Goal: Task Accomplishment & Management: Use online tool/utility

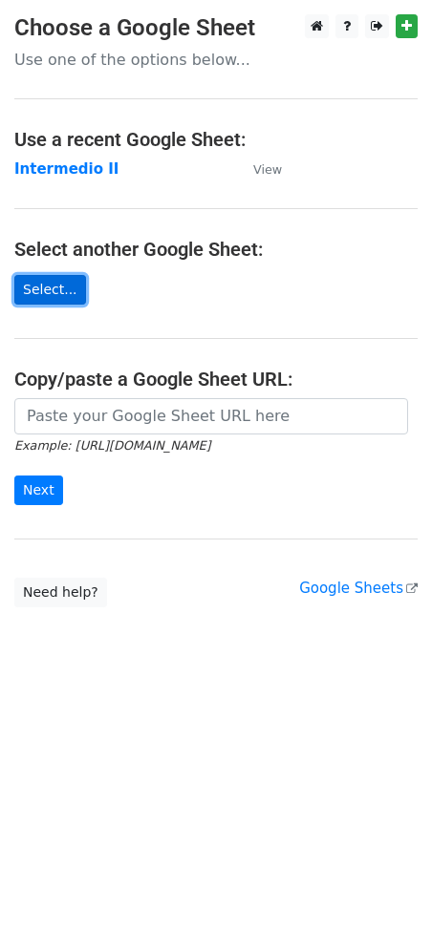
click at [53, 285] on link "Select..." at bounding box center [50, 290] width 72 height 30
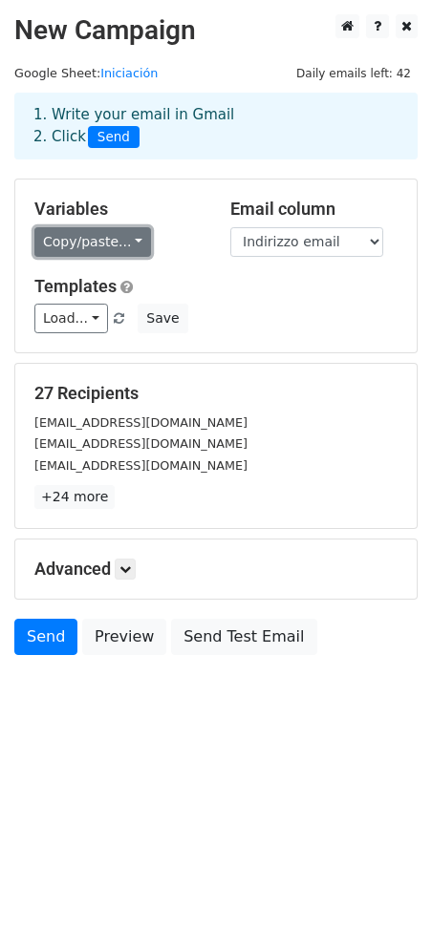
click at [119, 240] on link "Copy/paste..." at bounding box center [92, 242] width 116 height 30
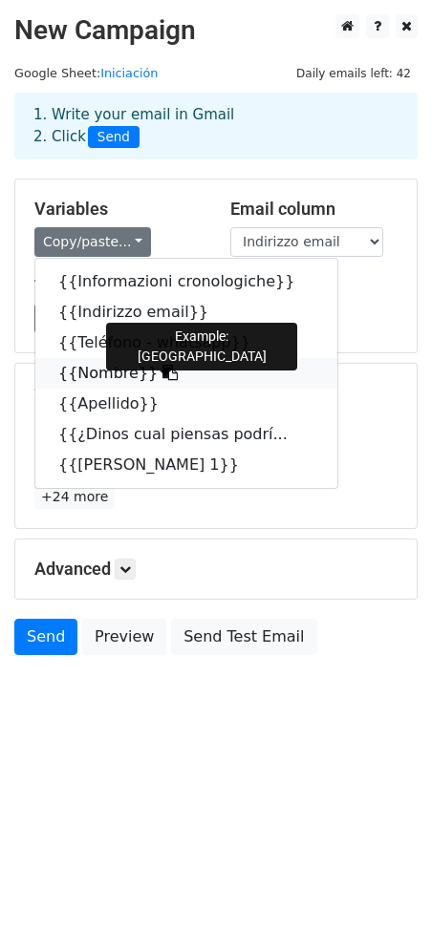
click at [116, 379] on link "{{Nombre}}" at bounding box center [186, 373] width 302 height 31
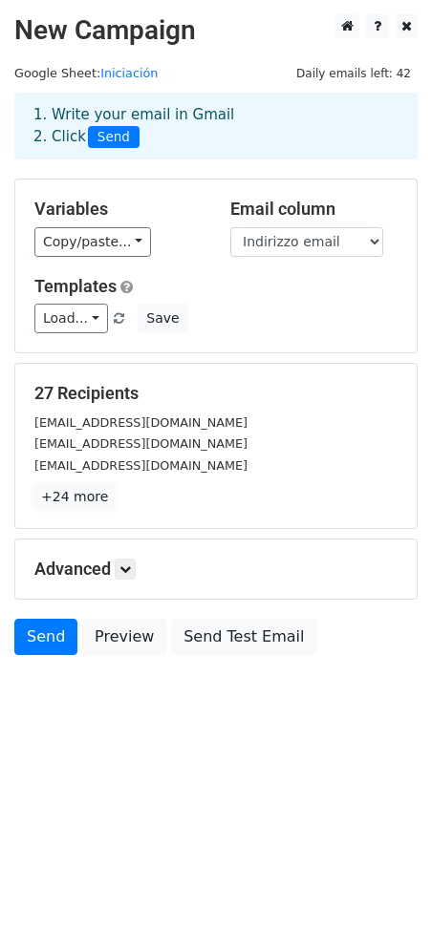
click at [63, 503] on link "+24 more" at bounding box center [74, 497] width 80 height 24
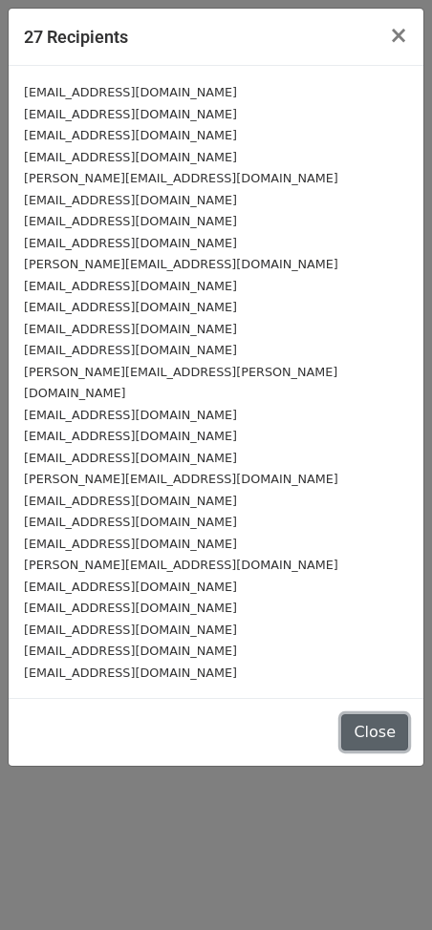
click at [354, 714] on button "Close" at bounding box center [374, 732] width 67 height 36
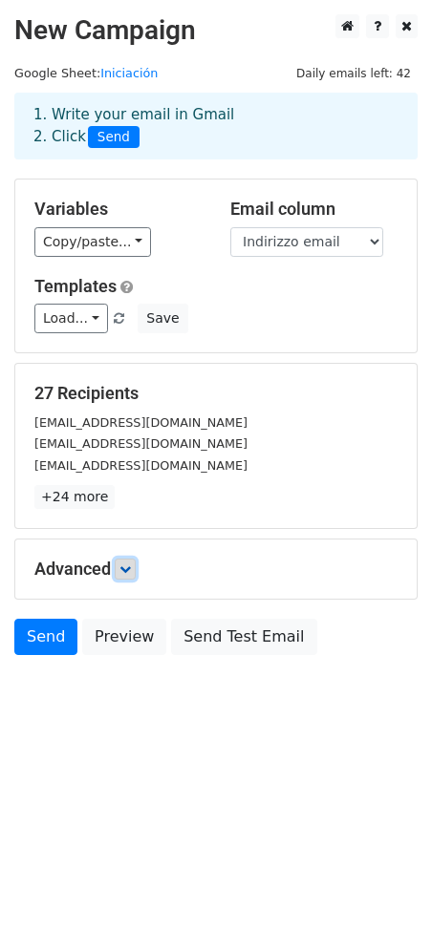
click at [122, 559] on link at bounding box center [125, 569] width 21 height 21
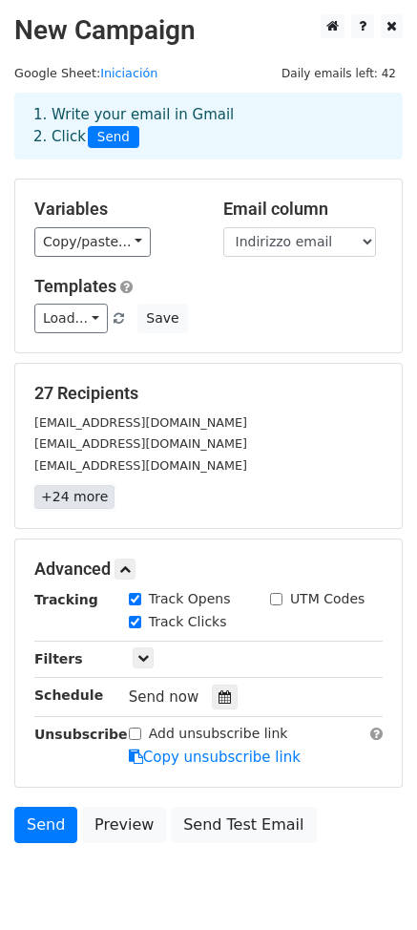
click at [88, 498] on link "+24 more" at bounding box center [74, 497] width 80 height 24
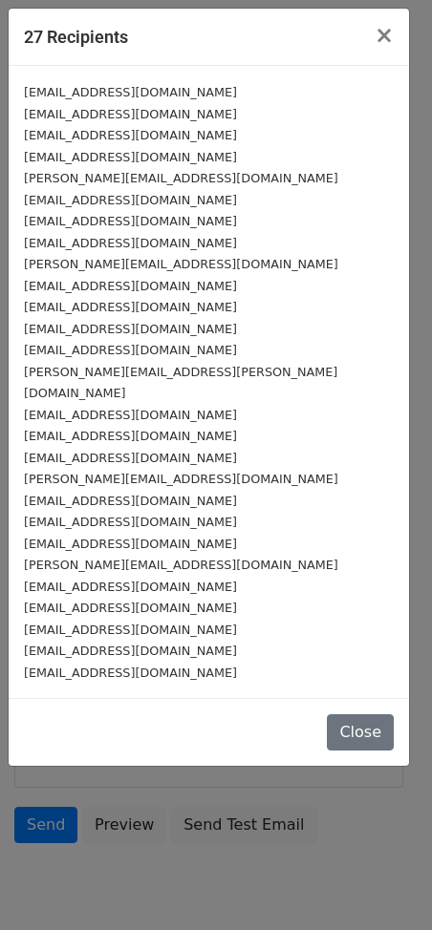
click at [75, 665] on small "irosmol23@gmail.com" at bounding box center [130, 672] width 213 height 14
click at [76, 665] on small "irosmol23@gmail.com" at bounding box center [130, 672] width 213 height 14
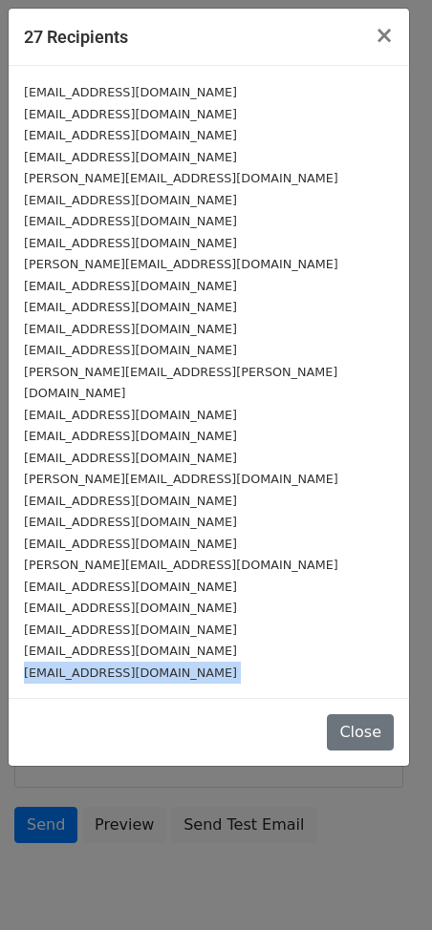
click at [76, 665] on small "irosmol23@gmail.com" at bounding box center [130, 672] width 213 height 14
copy form "irosmol23@gmail.com Close"
click at [347, 717] on button "Close" at bounding box center [360, 732] width 67 height 36
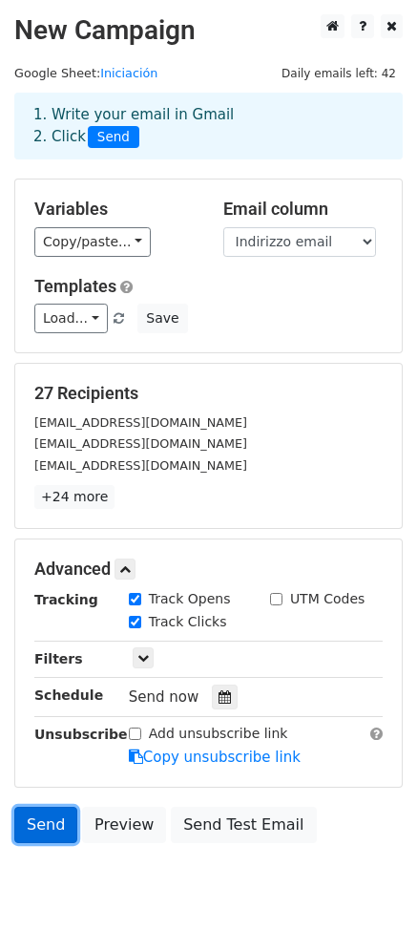
click at [53, 830] on link "Send" at bounding box center [45, 825] width 63 height 36
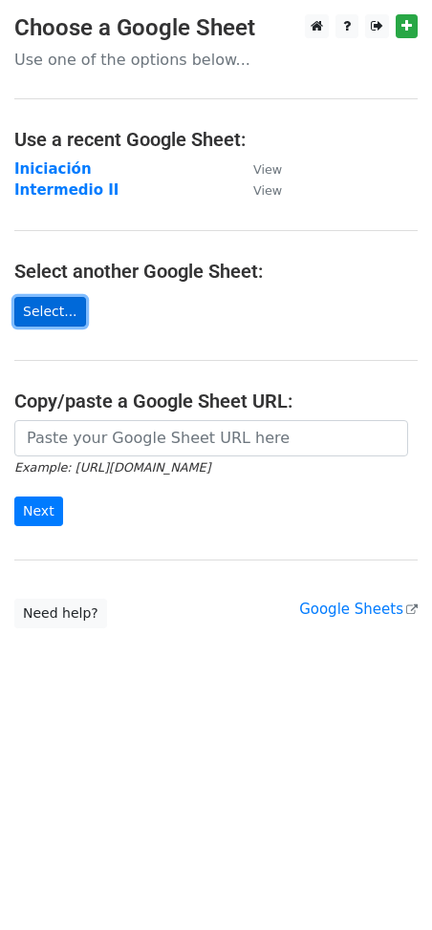
click at [50, 314] on link "Select..." at bounding box center [50, 312] width 72 height 30
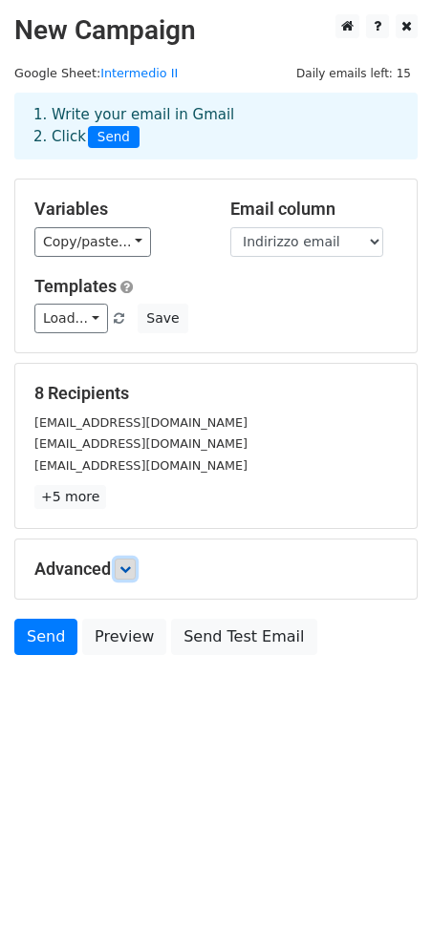
click at [127, 568] on icon at bounding box center [124, 568] width 11 height 11
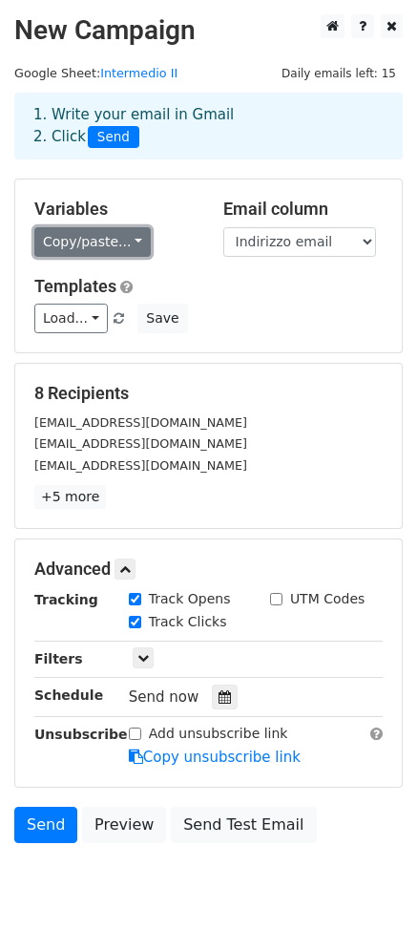
click at [78, 247] on link "Copy/paste..." at bounding box center [92, 242] width 116 height 30
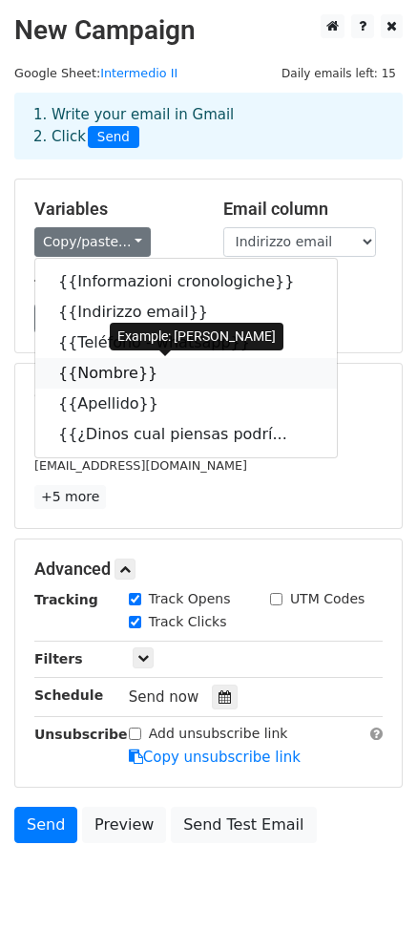
click at [131, 376] on link "{{Nombre}}" at bounding box center [186, 373] width 302 height 31
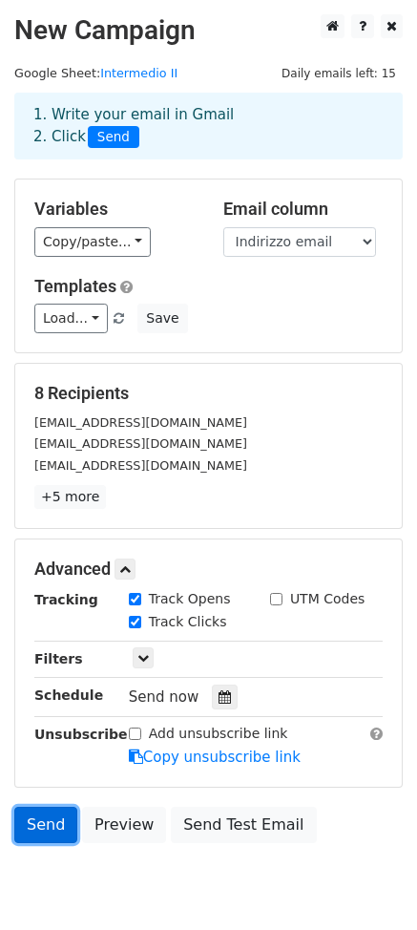
click at [58, 823] on link "Send" at bounding box center [45, 825] width 63 height 36
